Goal: Transaction & Acquisition: Purchase product/service

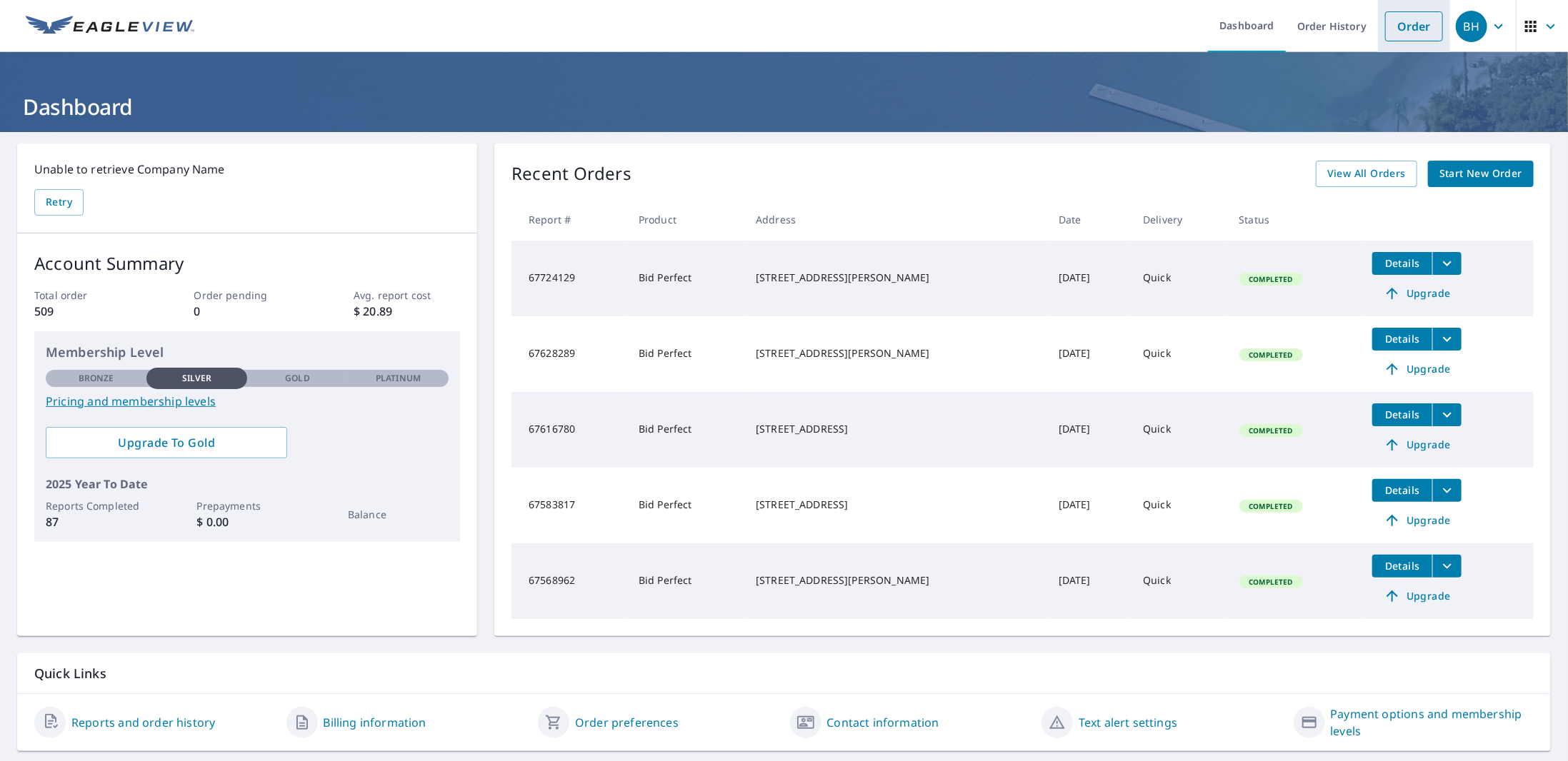
click at [1402, 23] on link "Order" at bounding box center [1414, 26] width 58 height 30
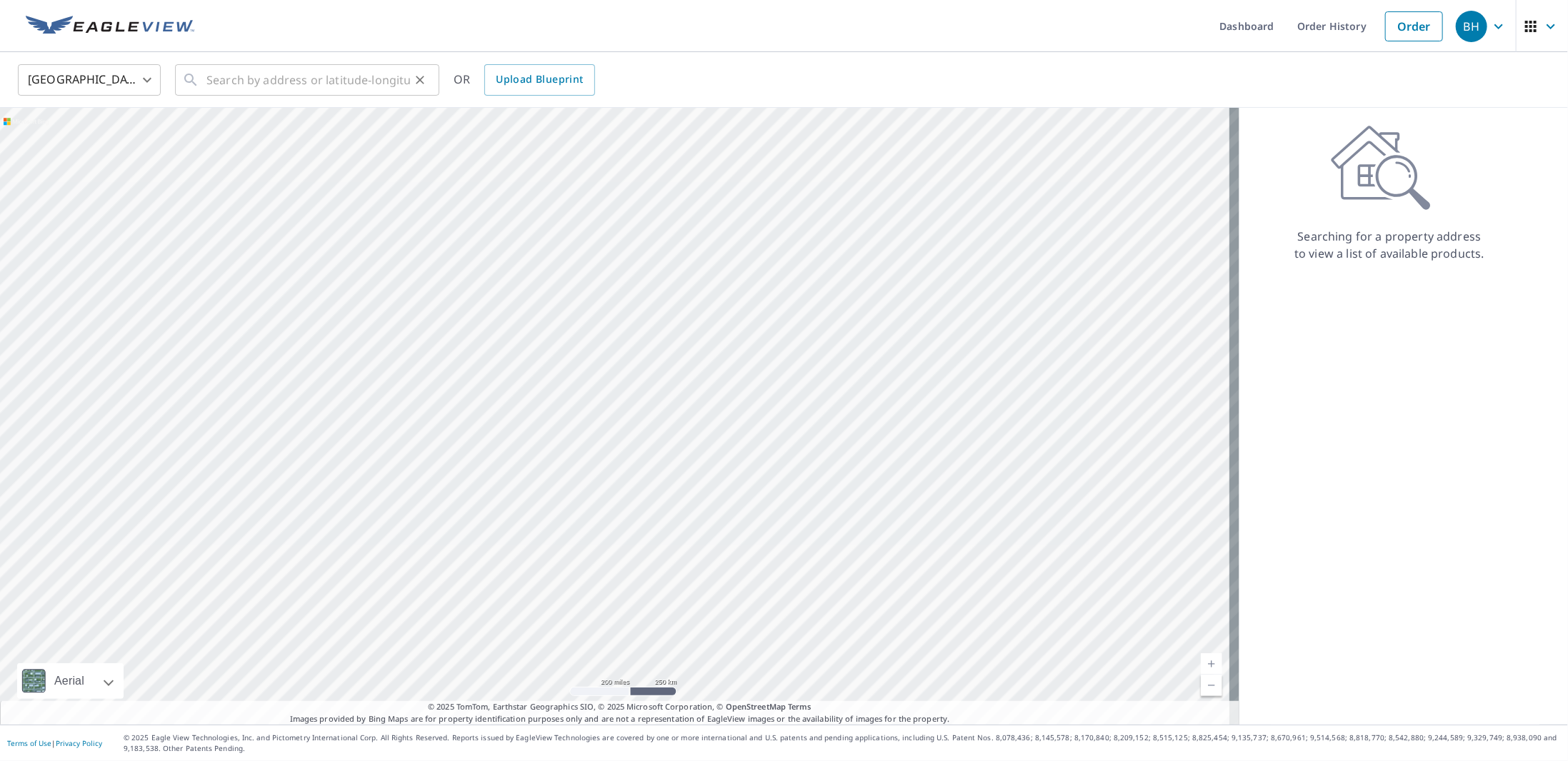
click at [198, 86] on icon at bounding box center [190, 79] width 17 height 17
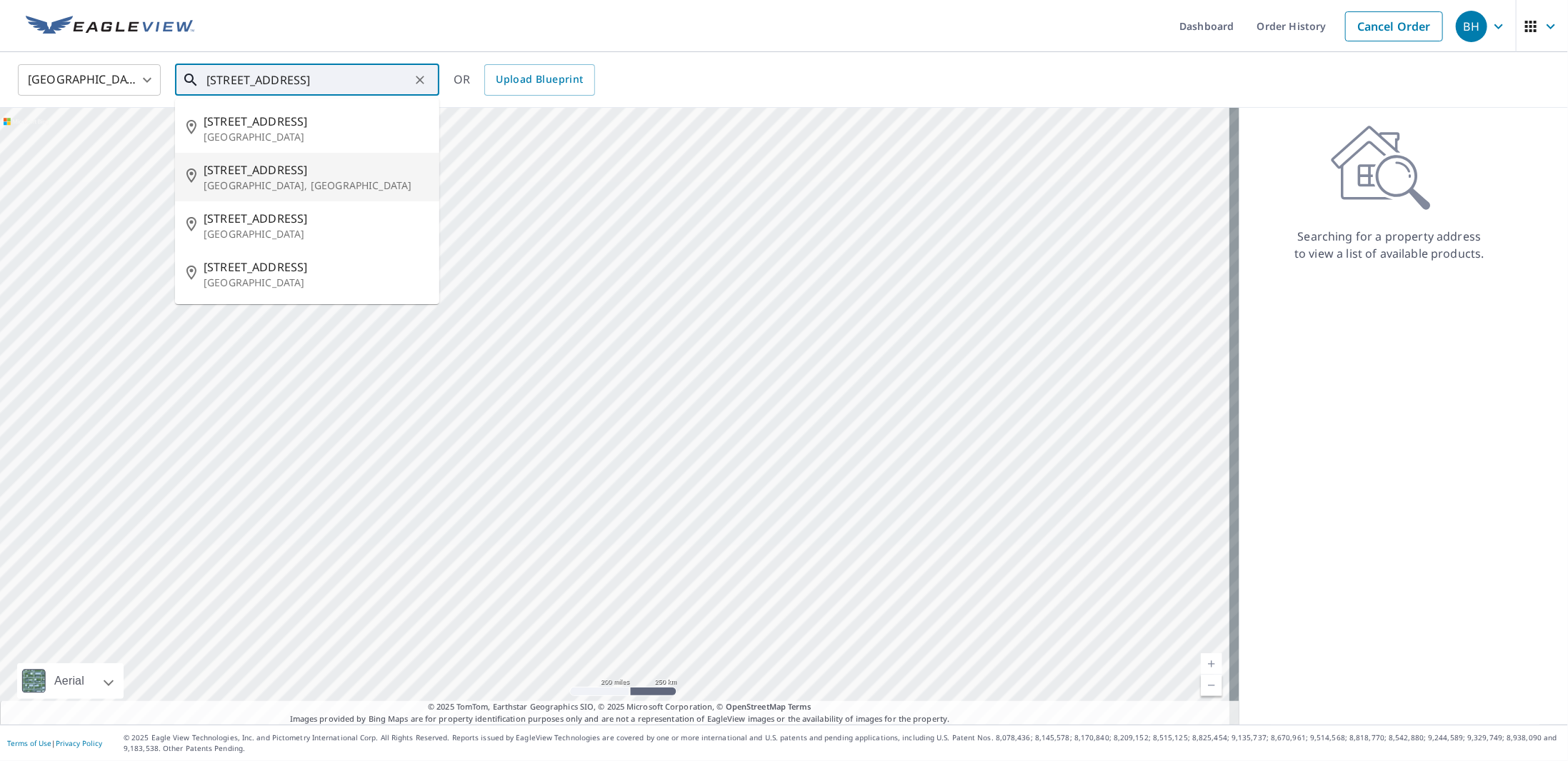
click at [245, 184] on p "[GEOGRAPHIC_DATA], [GEOGRAPHIC_DATA]" at bounding box center [315, 186] width 224 height 14
type input "[STREET_ADDRESS]"
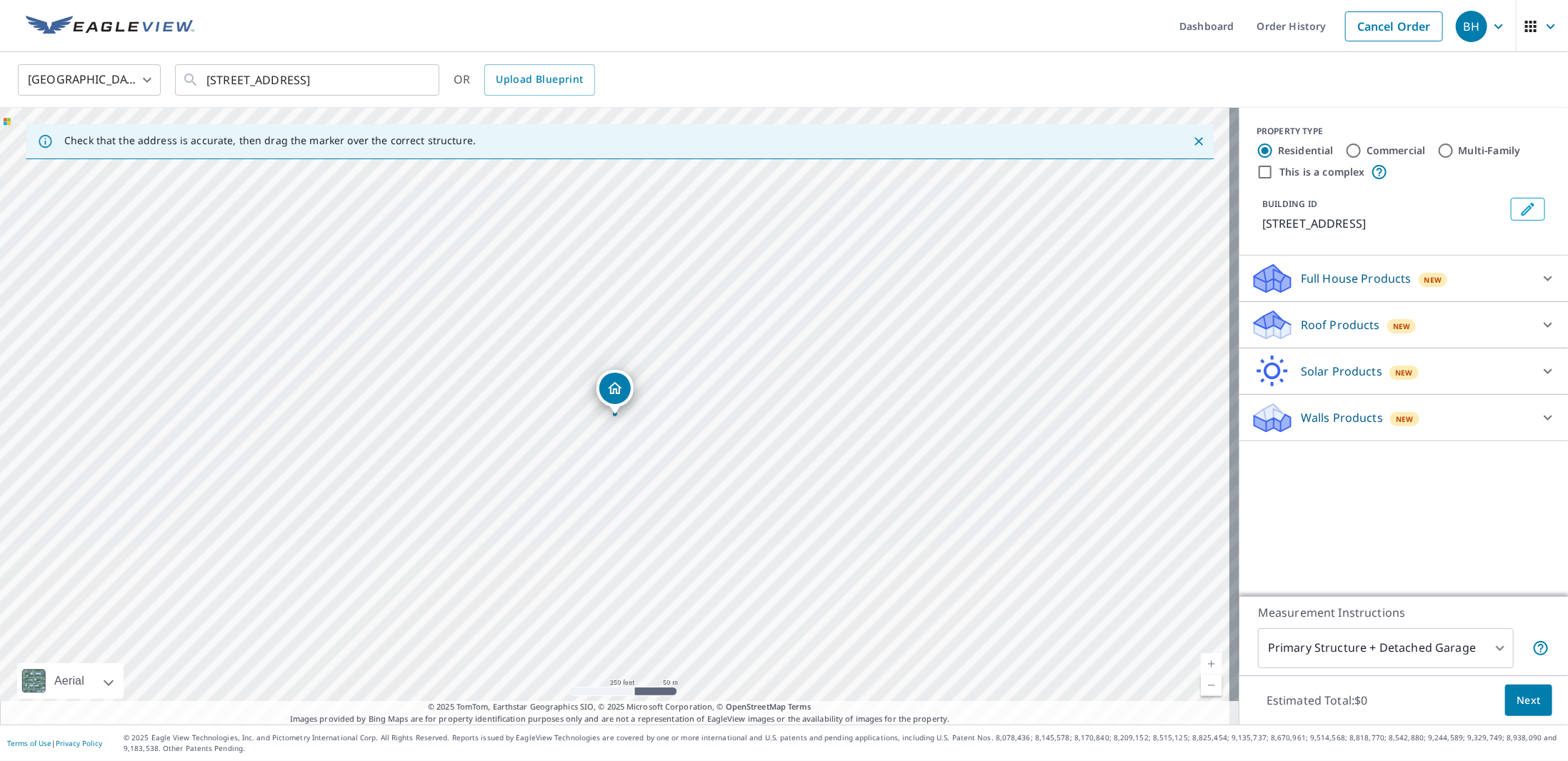
click at [1268, 339] on icon at bounding box center [1266, 330] width 26 height 15
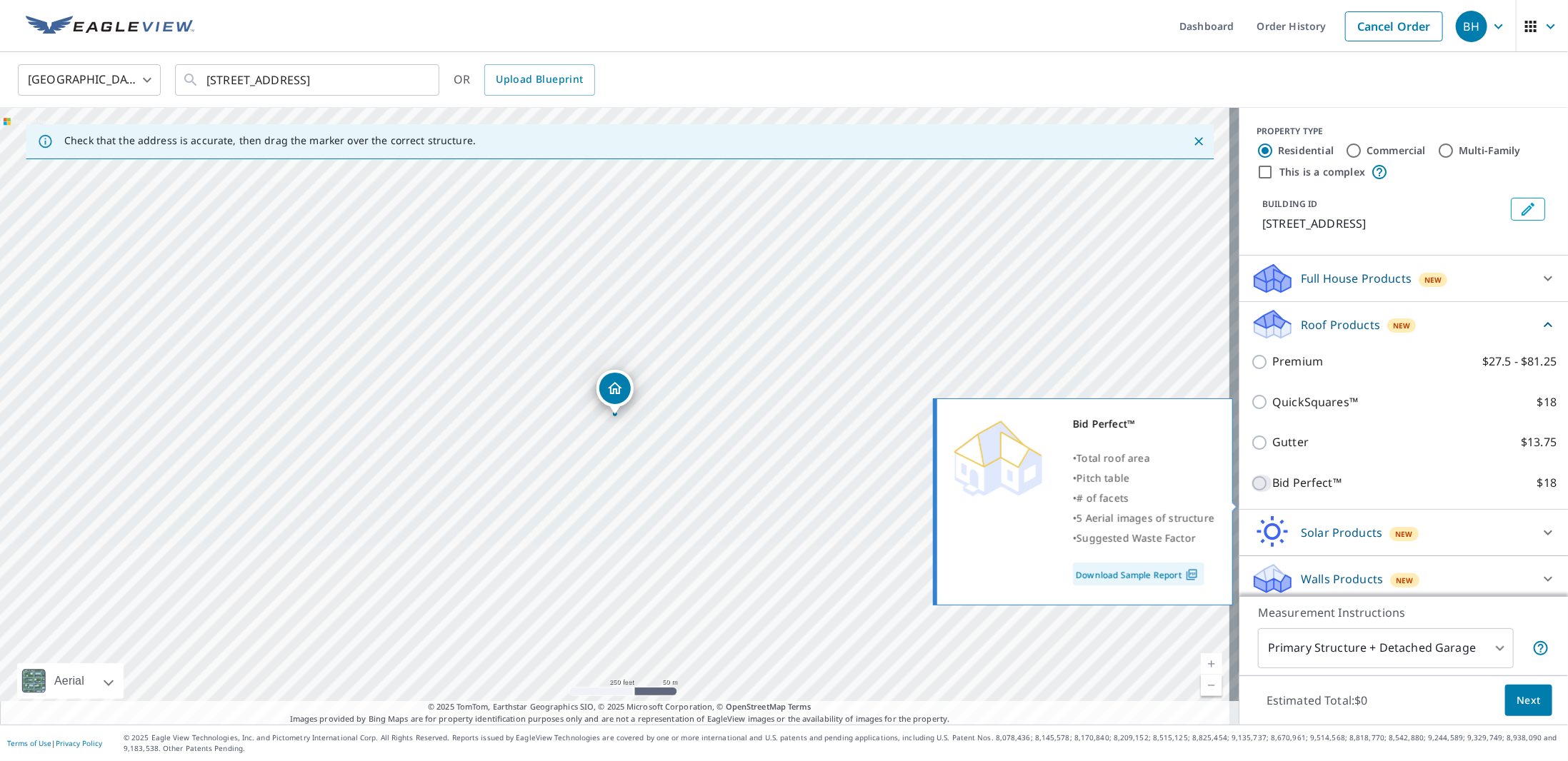
click at [1256, 492] on input "Bid Perfect™ $18" at bounding box center [1262, 483] width 22 height 17
checkbox input "true"
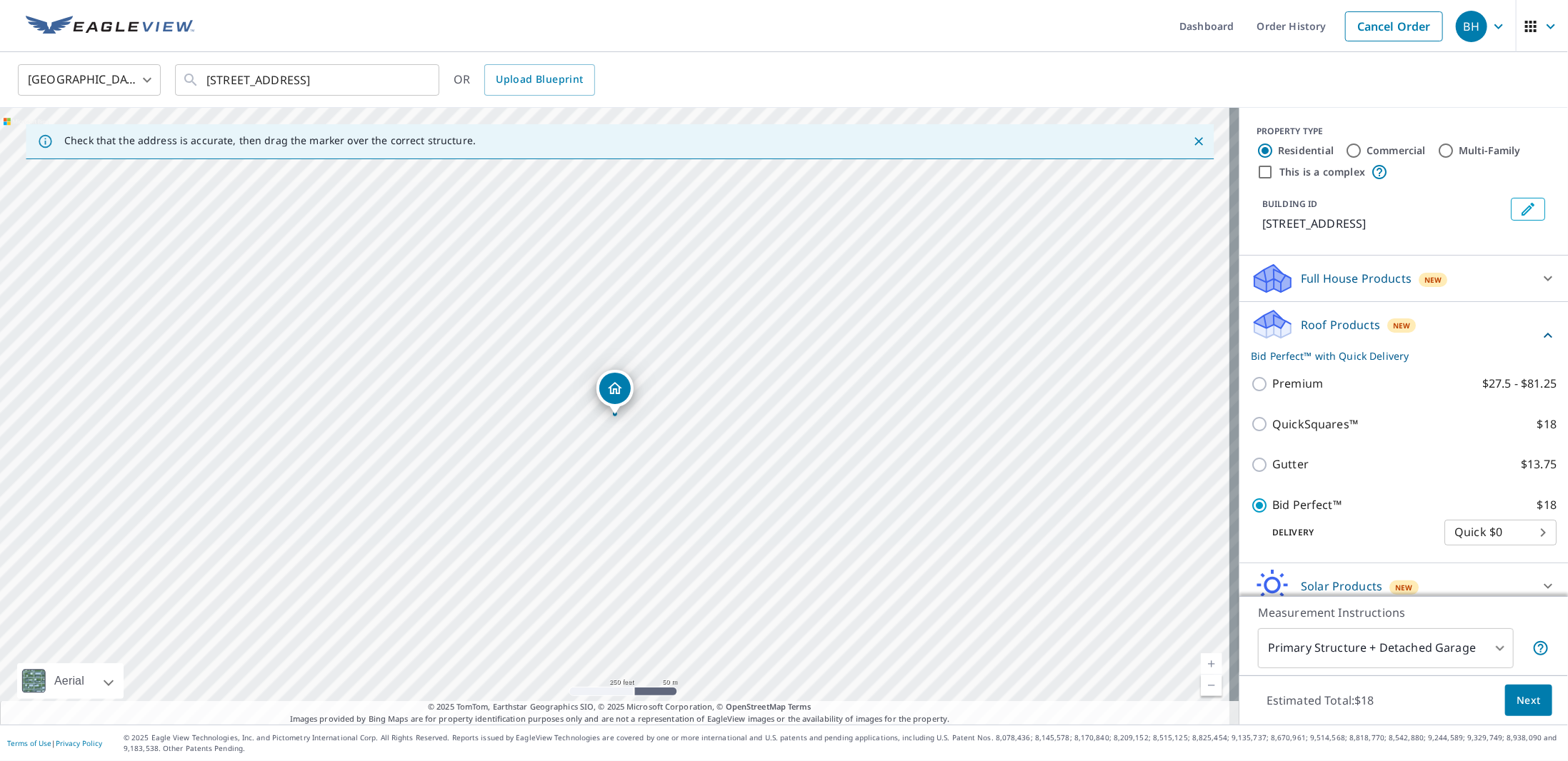
click at [1518, 693] on span "Next" at bounding box center [1528, 701] width 24 height 18
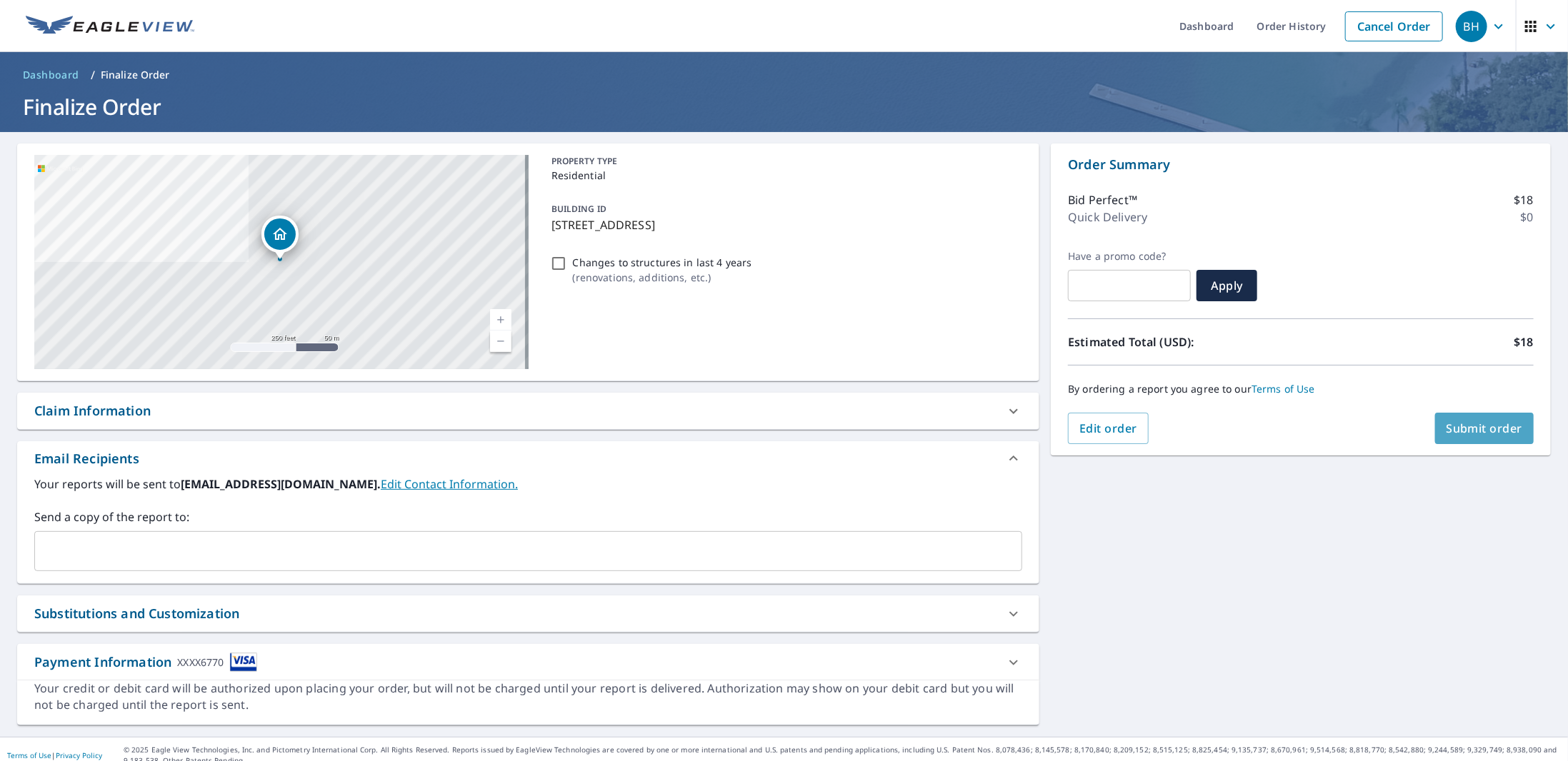
click at [1462, 422] on span "Submit order" at bounding box center [1484, 428] width 77 height 15
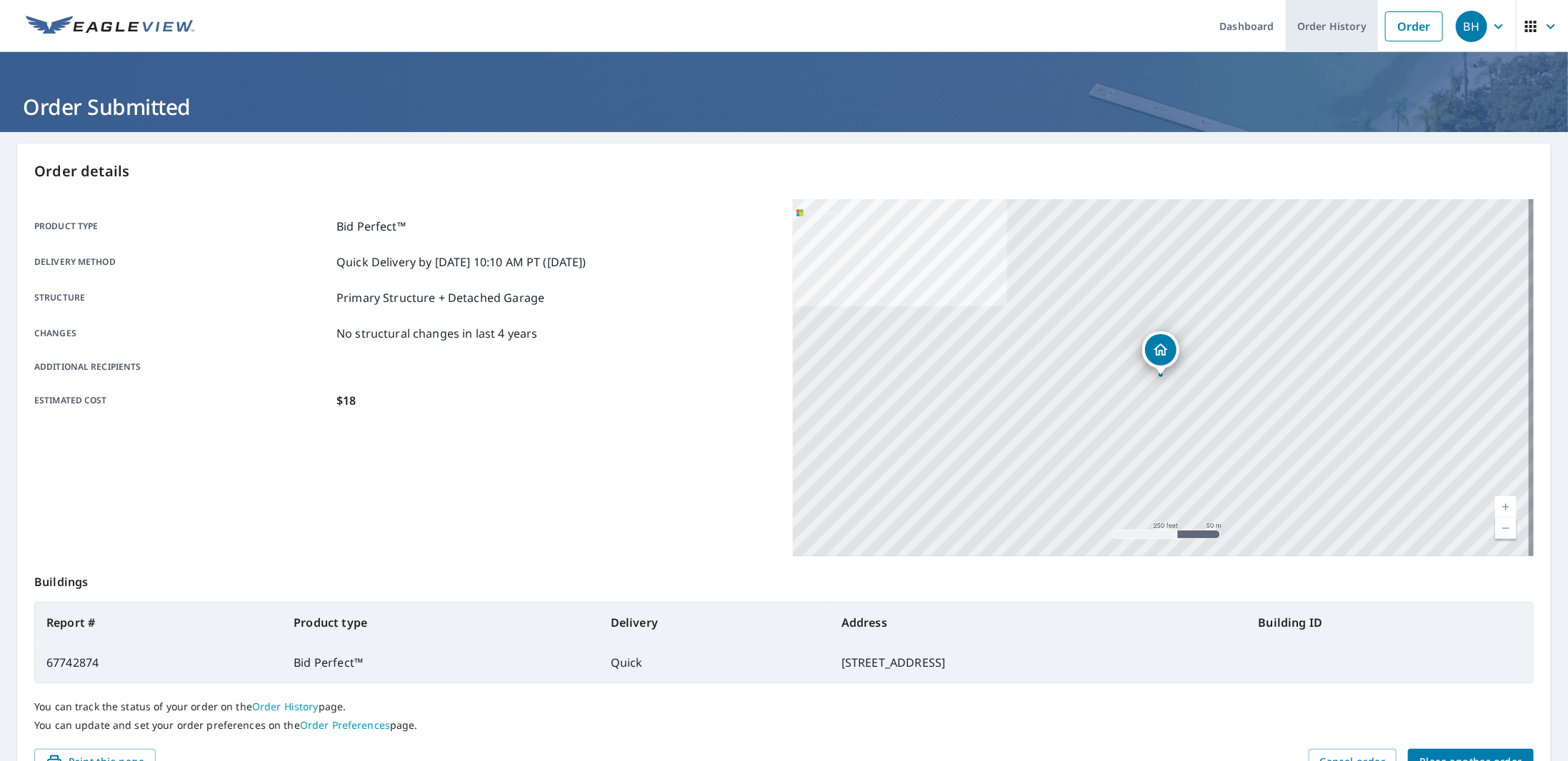
click at [1324, 20] on link "Order History" at bounding box center [1331, 26] width 92 height 52
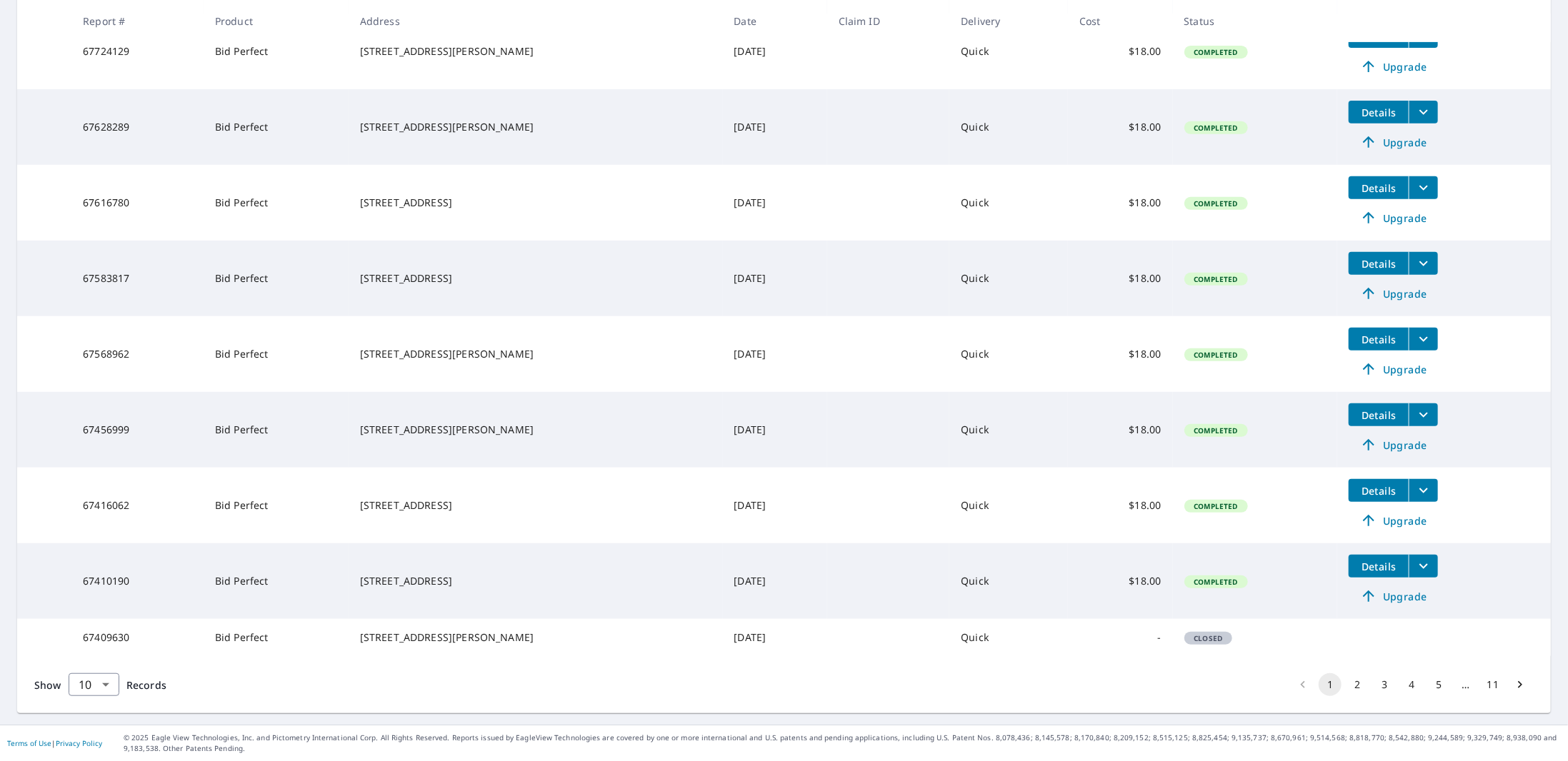
scroll to position [367, 0]
click at [1347, 686] on button "2" at bounding box center [1356, 684] width 23 height 23
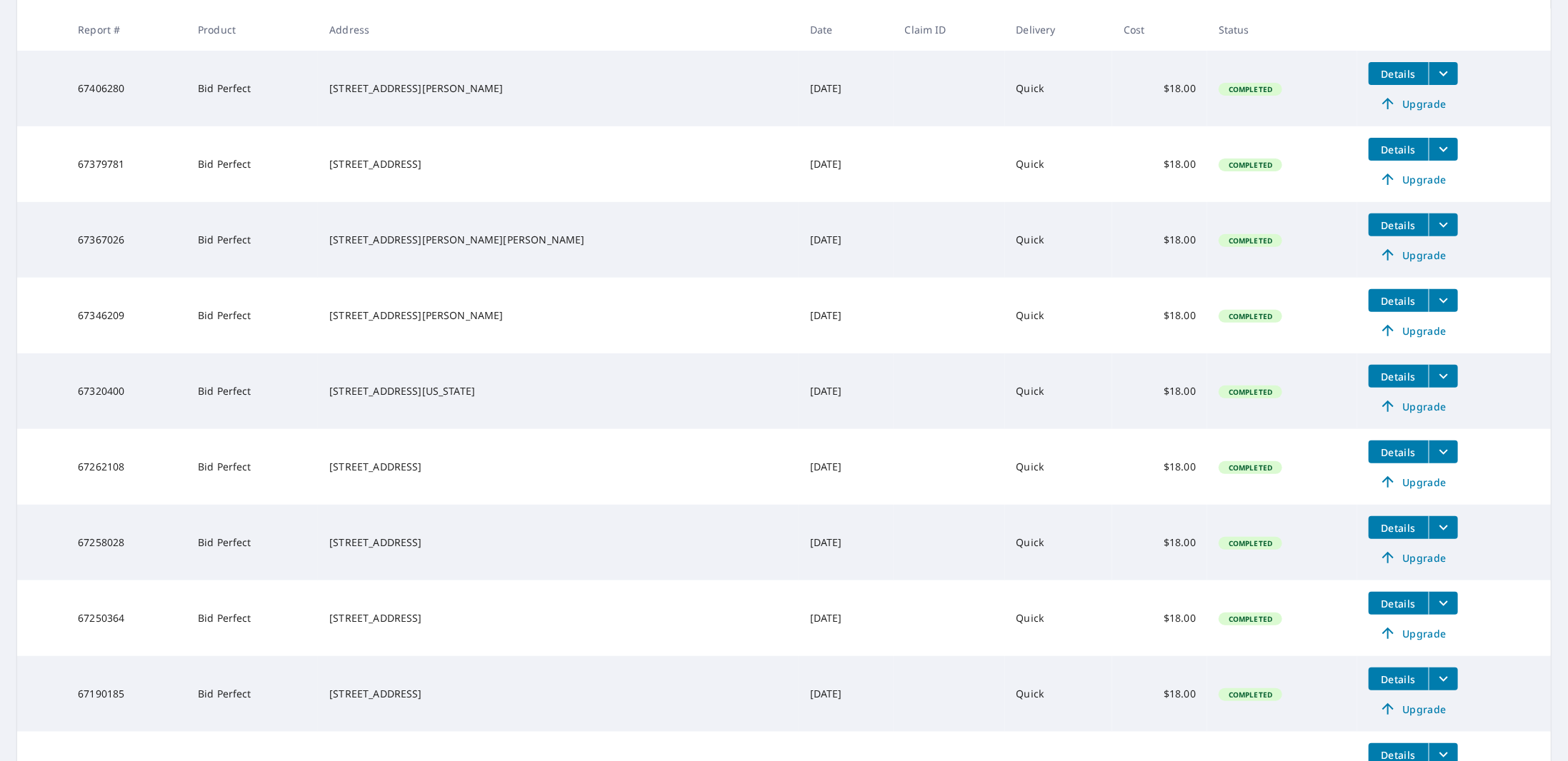
scroll to position [285, 0]
